Goal: Task Accomplishment & Management: Use online tool/utility

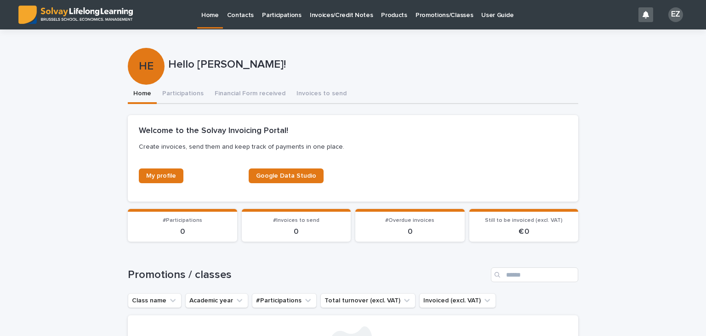
click at [424, 20] on link "Promotions/Classes" at bounding box center [444, 14] width 66 height 28
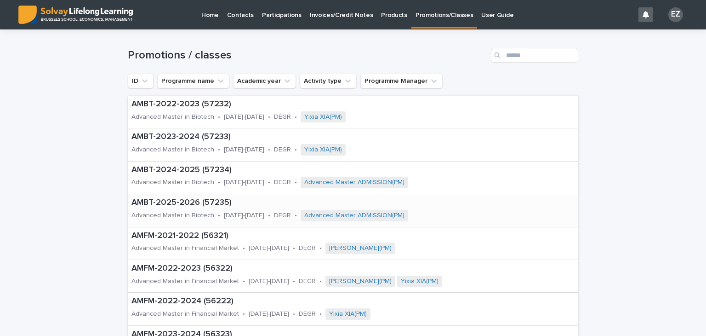
click at [206, 214] on p "Advanced Master in Biotech" at bounding box center [172, 215] width 83 height 8
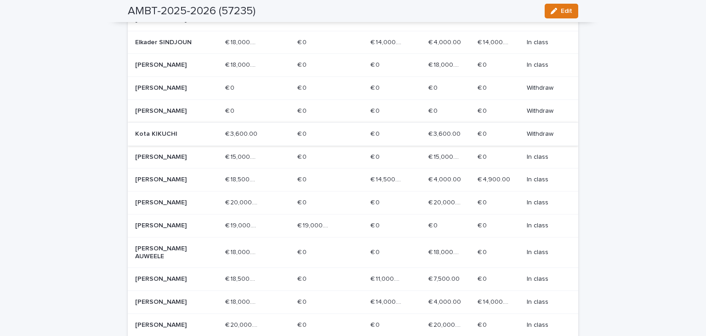
scroll to position [381, 0]
click at [171, 231] on p "[PERSON_NAME]" at bounding box center [168, 227] width 66 height 8
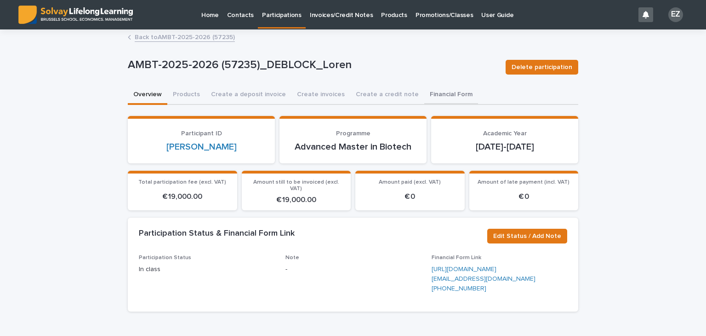
click at [433, 102] on button "Financial Form" at bounding box center [451, 94] width 54 height 19
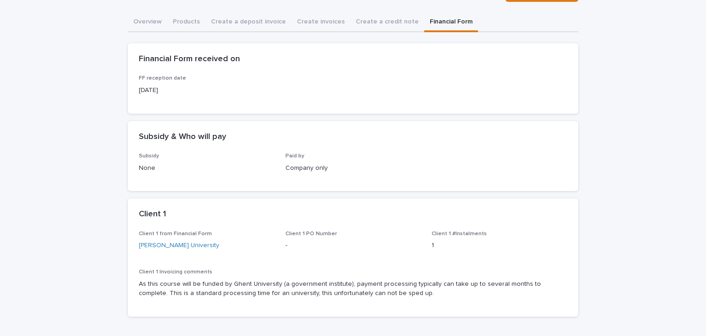
scroll to position [73, 0]
drag, startPoint x: 263, startPoint y: 246, endPoint x: 134, endPoint y: 245, distance: 129.6
click at [134, 245] on div "Client 1 from Financial Form [PERSON_NAME][GEOGRAPHIC_DATA] Client 1 PO Number …" at bounding box center [353, 273] width 450 height 86
copy link "[PERSON_NAME] University"
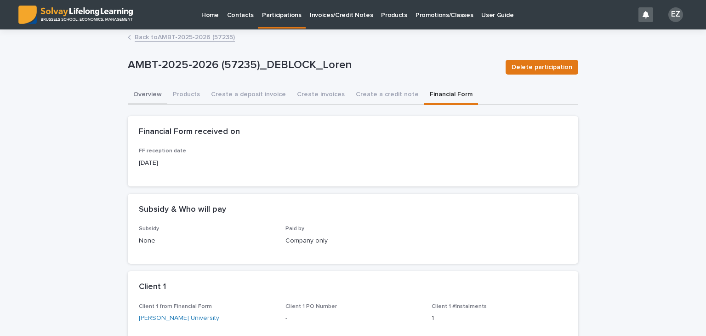
click at [152, 88] on button "Overview" at bounding box center [148, 94] width 40 height 19
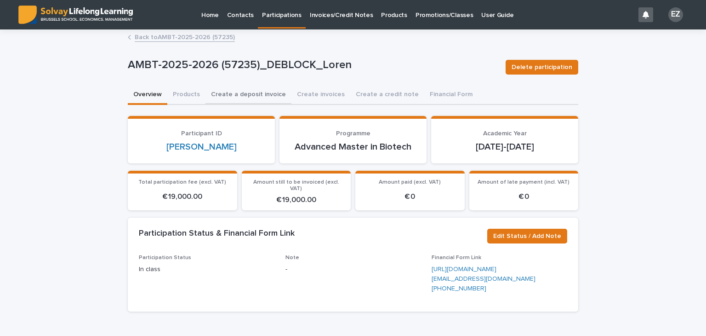
click at [261, 94] on button "Create a deposit invoice" at bounding box center [248, 94] width 86 height 19
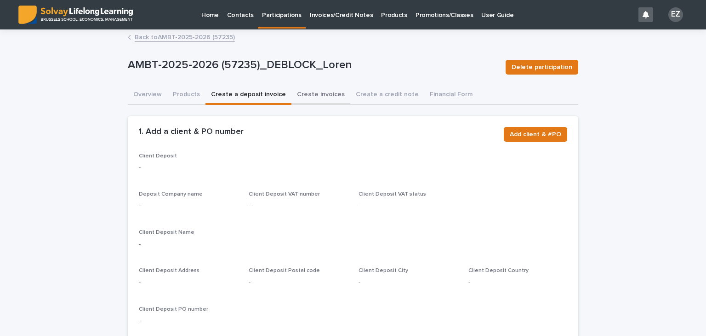
click at [313, 92] on button "Create invoices" at bounding box center [320, 94] width 59 height 19
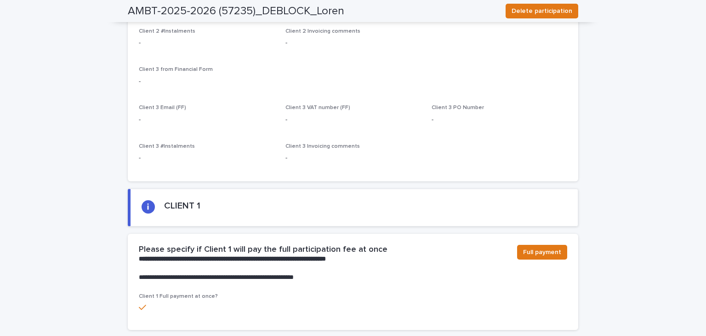
scroll to position [463, 0]
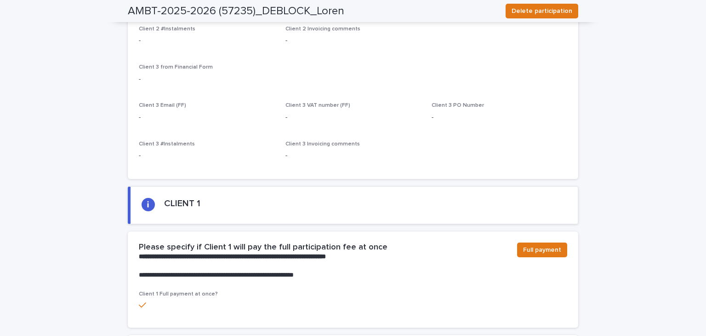
click at [520, 249] on div "Full payment" at bounding box center [540, 251] width 54 height 18
click at [522, 248] on div "Full payment" at bounding box center [540, 251] width 54 height 18
click at [533, 246] on button "Full payment" at bounding box center [542, 249] width 50 height 15
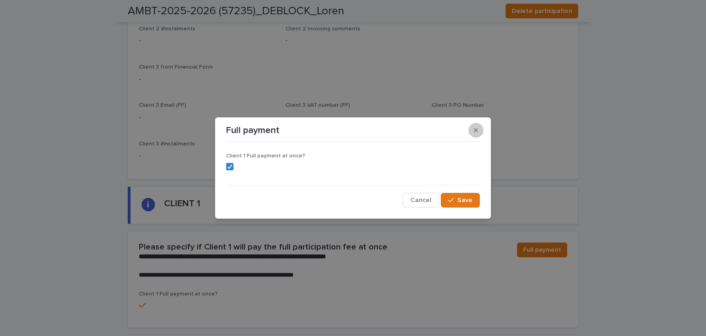
click at [480, 125] on button "button" at bounding box center [475, 130] width 15 height 15
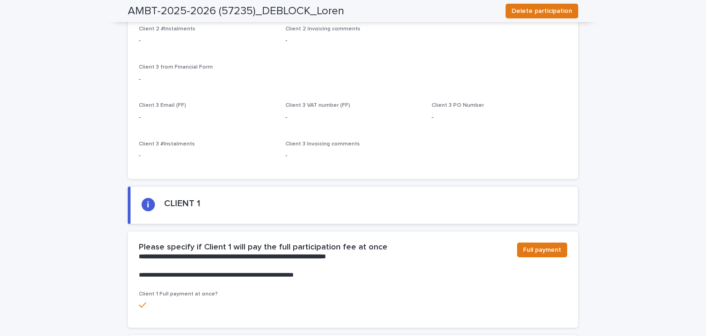
scroll to position [610, 0]
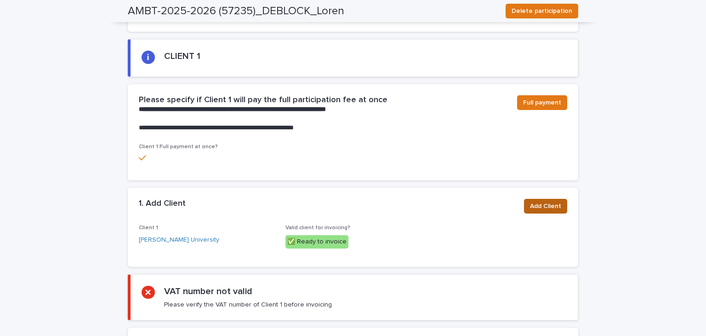
click at [533, 201] on span "Add Client" at bounding box center [545, 205] width 31 height 9
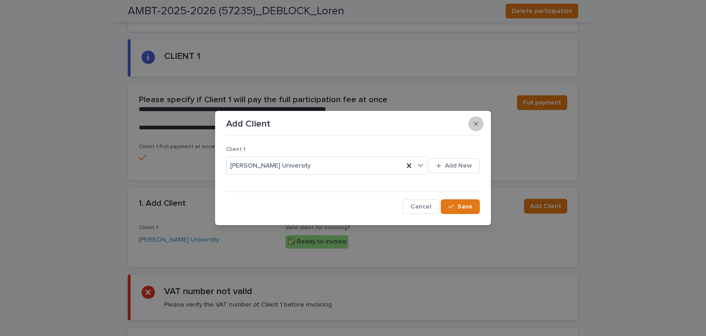
click at [478, 120] on button "button" at bounding box center [475, 123] width 15 height 15
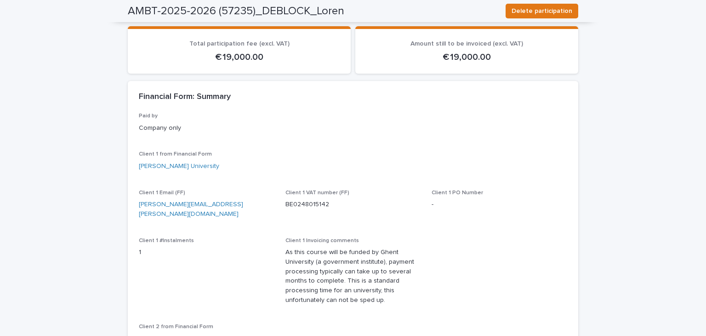
scroll to position [0, 0]
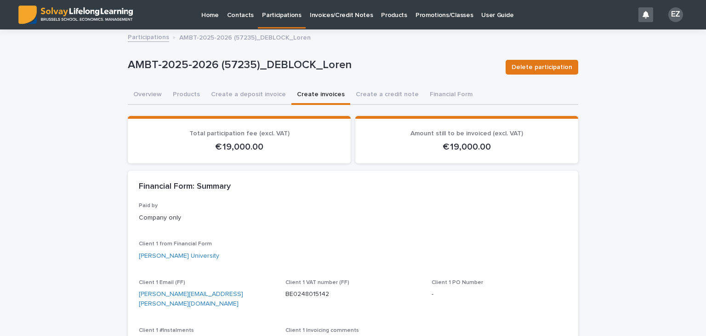
click at [149, 38] on link "Participations" at bounding box center [148, 36] width 41 height 11
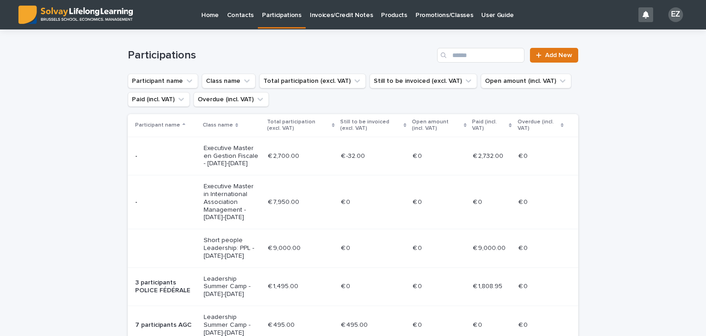
click at [416, 14] on p "Promotions/Classes" at bounding box center [444, 9] width 57 height 19
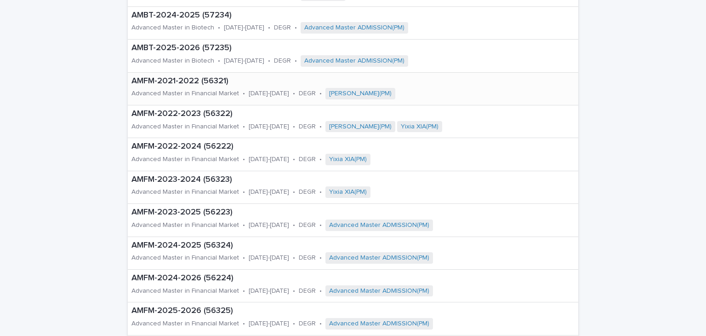
scroll to position [110, 0]
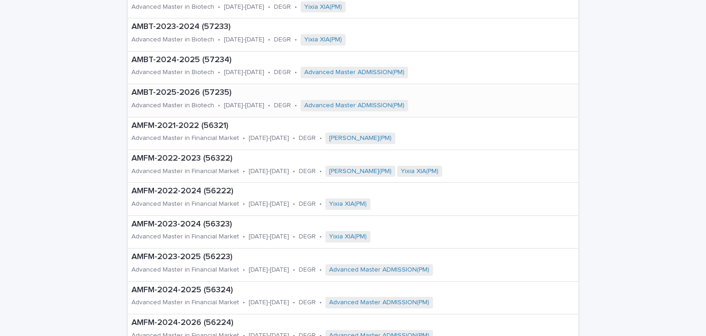
click at [169, 100] on div "Advanced Master in Biotech" at bounding box center [172, 105] width 83 height 10
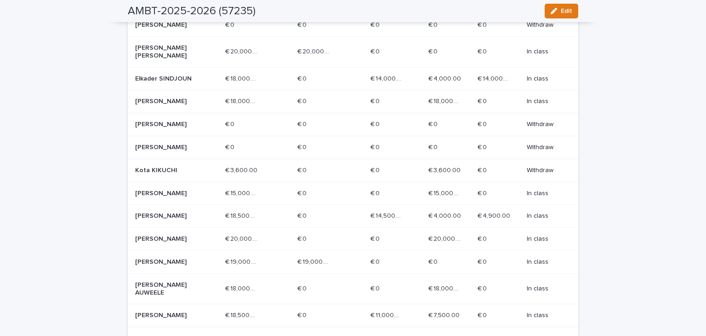
scroll to position [347, 0]
click at [171, 265] on p "[PERSON_NAME]" at bounding box center [168, 261] width 66 height 8
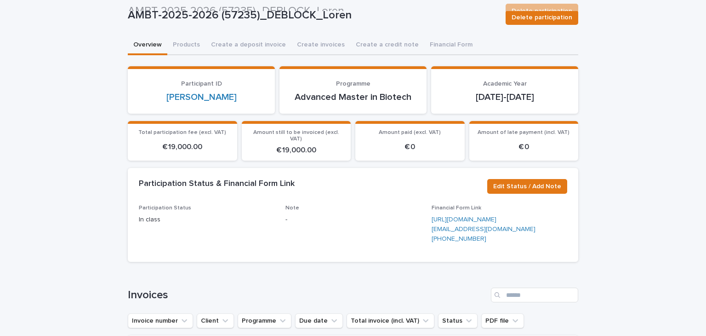
scroll to position [38, 0]
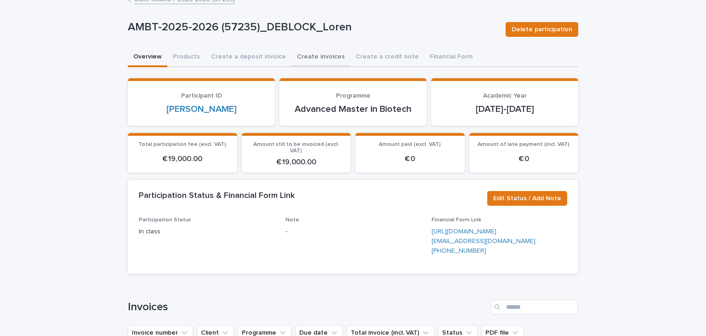
click at [321, 55] on button "Create invoices" at bounding box center [320, 57] width 59 height 19
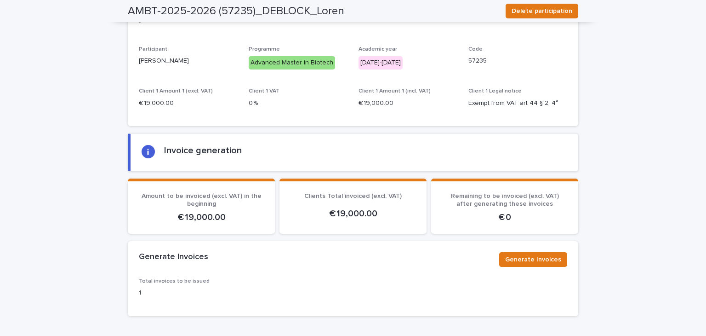
scroll to position [1216, 0]
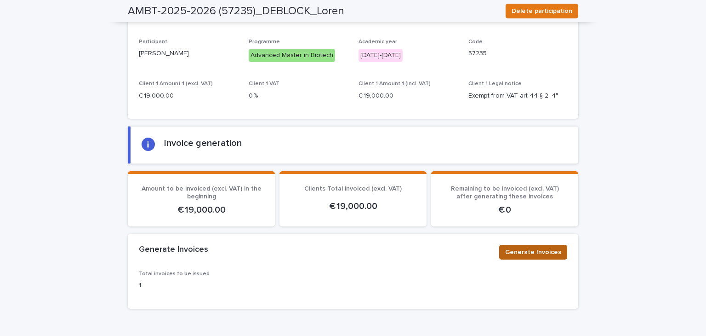
click at [528, 247] on span "Generate Invoices" at bounding box center [533, 251] width 56 height 9
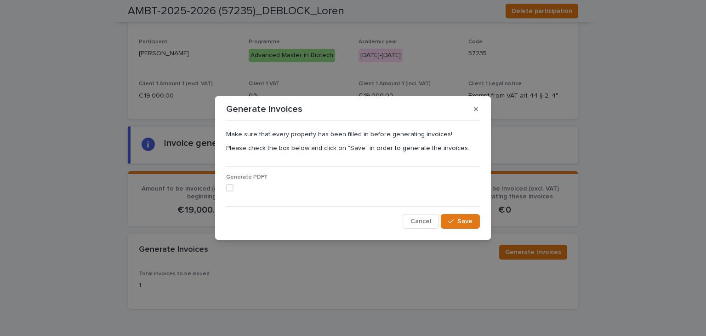
click at [231, 186] on span at bounding box center [229, 187] width 7 height 7
click at [460, 222] on span "Save" at bounding box center [464, 221] width 15 height 6
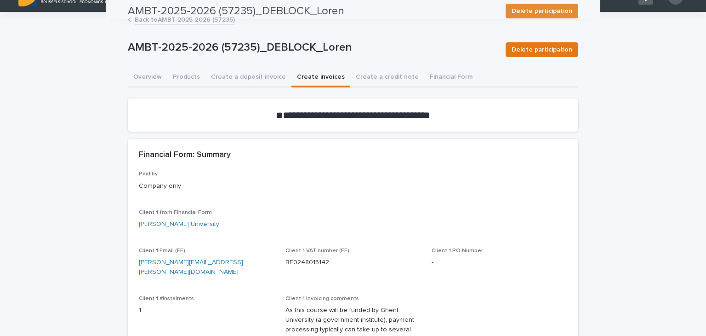
scroll to position [0, 0]
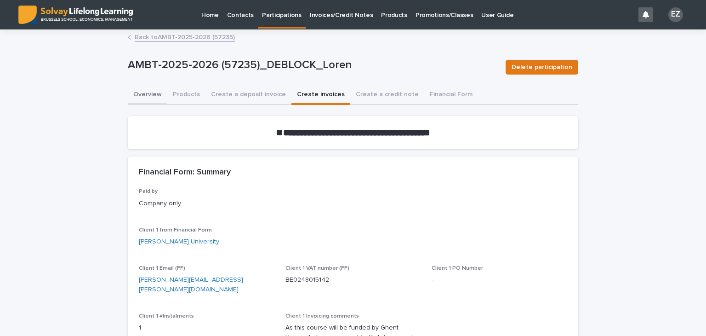
click at [143, 93] on button "Overview" at bounding box center [148, 94] width 40 height 19
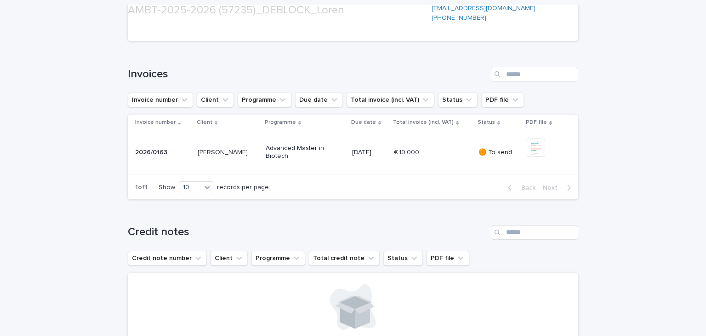
scroll to position [290, 0]
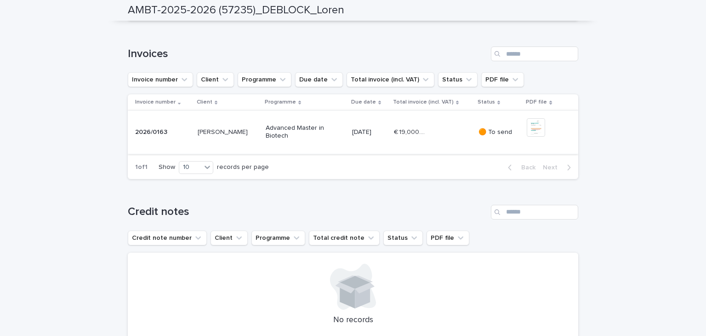
click at [527, 137] on img at bounding box center [536, 127] width 18 height 18
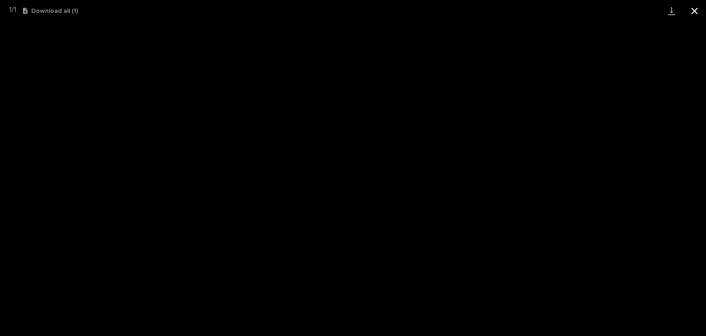
click at [691, 10] on button "Close gallery" at bounding box center [694, 11] width 23 height 22
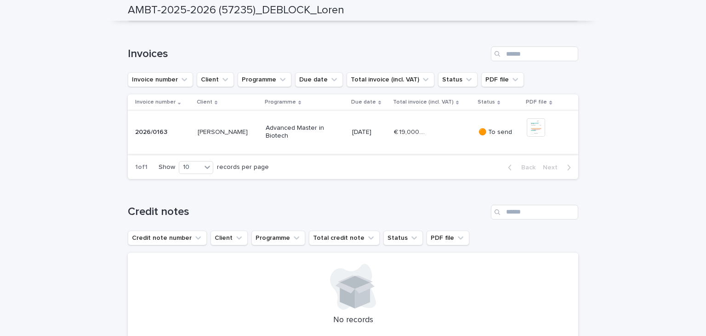
click at [530, 137] on img at bounding box center [536, 127] width 18 height 18
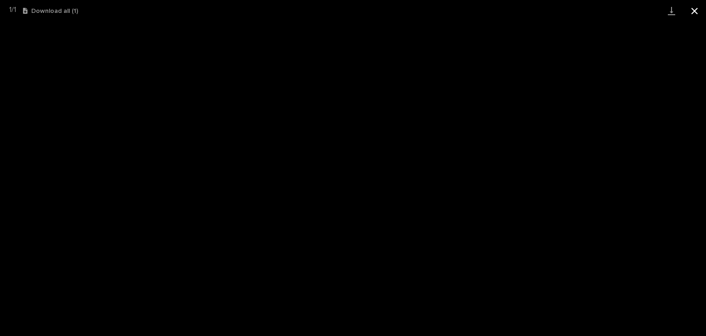
click at [692, 11] on button "Close gallery" at bounding box center [694, 11] width 23 height 22
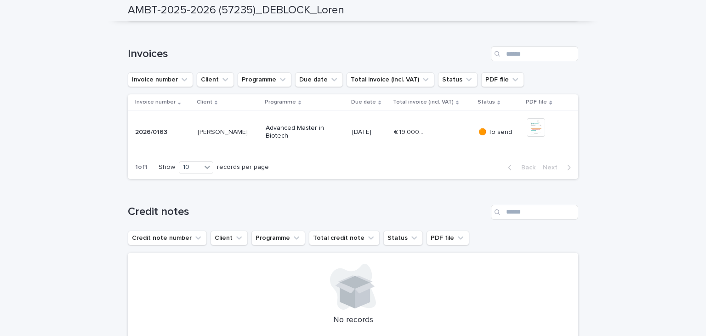
click at [363, 136] on p "[DATE]" at bounding box center [369, 132] width 34 height 8
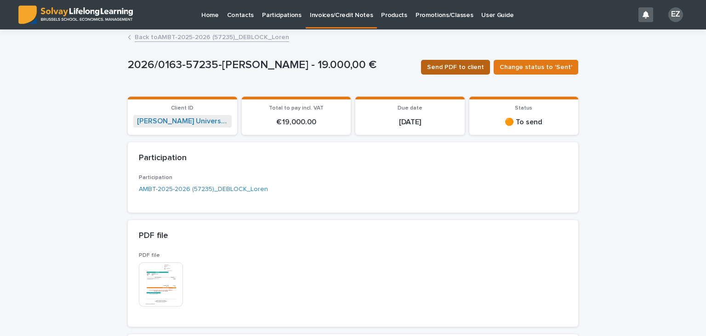
click at [475, 67] on span "Send PDF to client" at bounding box center [455, 67] width 57 height 9
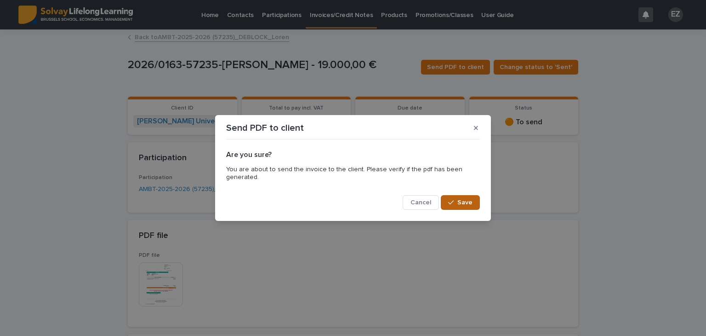
click at [472, 204] on span "Save" at bounding box center [464, 202] width 15 height 6
